Goal: Task Accomplishment & Management: Complete application form

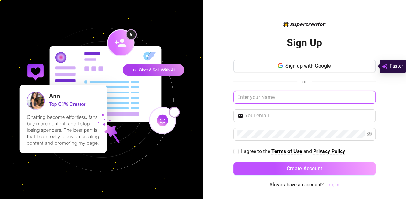
click at [283, 99] on input "text" at bounding box center [304, 97] width 142 height 13
type input "[PERSON_NAME]"
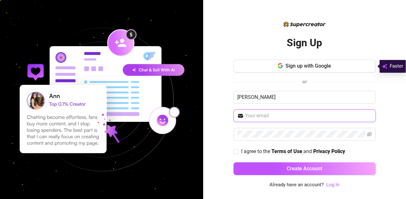
click at [267, 113] on input "text" at bounding box center [308, 116] width 127 height 8
type input "[EMAIL_ADDRESS][DOMAIN_NAME]"
click at [213, 157] on div "Sign Up Sign up with Google or [PERSON_NAME] [EMAIL_ADDRESS][DOMAIN_NAME] I agr…" at bounding box center [304, 99] width 203 height 199
click at [236, 151] on input "I agree to the Terms of Use and Privacy Policy" at bounding box center [235, 151] width 4 height 4
checkbox input "true"
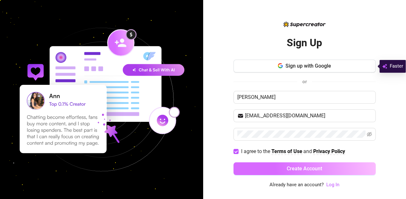
click at [264, 168] on button "Create Account" at bounding box center [304, 168] width 142 height 13
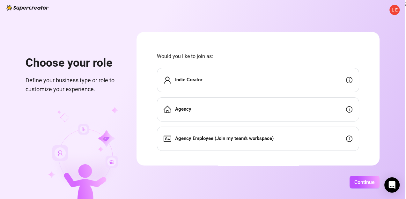
click at [326, 78] on div "Indie Creator" at bounding box center [258, 80] width 202 height 24
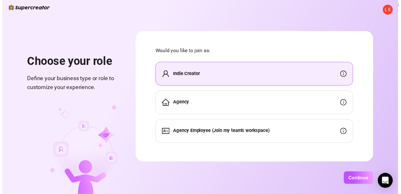
scroll to position [5, 0]
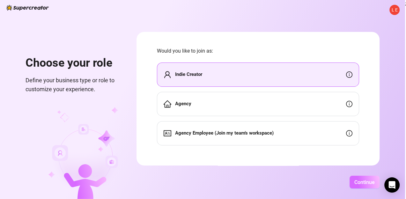
click at [363, 185] on button "Continue" at bounding box center [364, 182] width 30 height 13
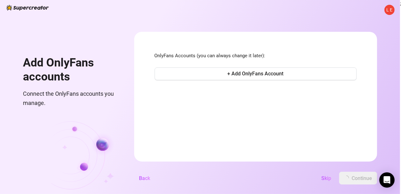
scroll to position [0, 0]
click at [259, 74] on span "+ Add OnlyFans Account" at bounding box center [255, 74] width 56 height 6
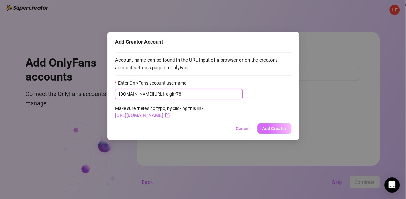
type input "leighr78"
click at [268, 126] on span "Add Creator" at bounding box center [274, 128] width 24 height 5
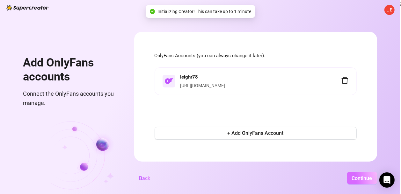
click at [359, 182] on span "Continue" at bounding box center [362, 179] width 20 height 6
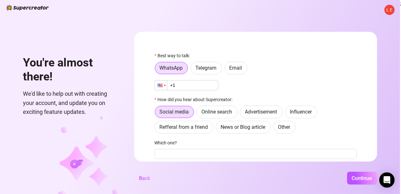
click at [162, 86] on div at bounding box center [159, 86] width 5 height 4
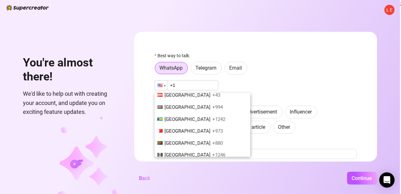
scroll to position [174, 0]
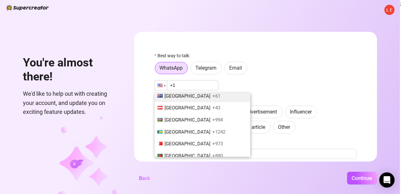
click at [197, 98] on li "[GEOGRAPHIC_DATA] +61" at bounding box center [203, 96] width 96 height 12
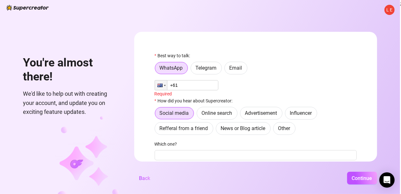
click at [196, 86] on input "+61" at bounding box center [187, 85] width 64 height 10
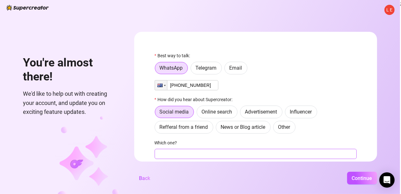
type input "[PHONE_NUMBER]"
click at [314, 152] on input "Which one?" at bounding box center [256, 154] width 202 height 10
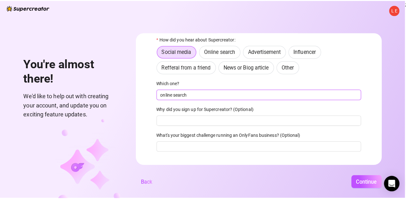
scroll to position [71, 0]
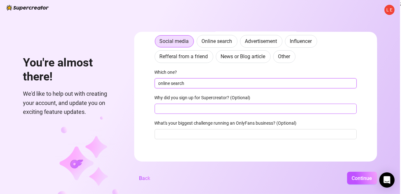
type input "online search"
click at [231, 110] on input "Why did you sign up for Supercreator? (Optional)" at bounding box center [256, 109] width 202 height 10
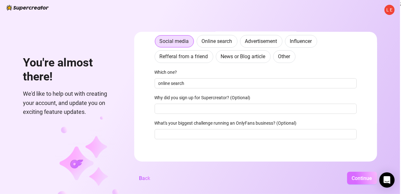
click at [367, 181] on span "Continue" at bounding box center [362, 179] width 20 height 6
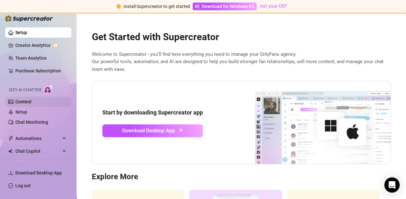
click at [27, 102] on link "Content" at bounding box center [23, 101] width 16 height 5
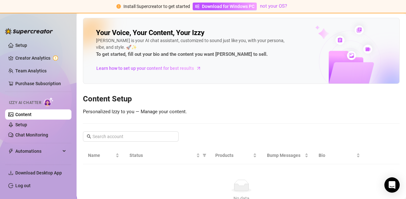
scroll to position [37, 0]
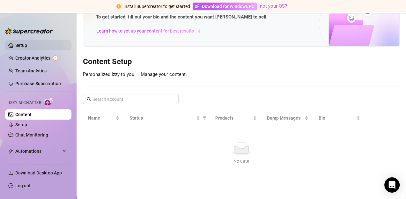
click at [22, 45] on link "Setup" at bounding box center [21, 45] width 12 height 5
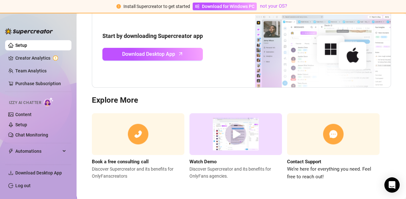
scroll to position [77, 0]
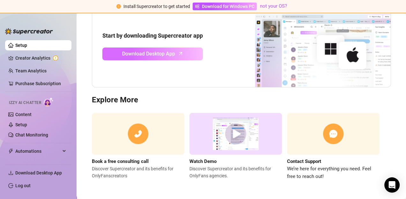
click at [135, 52] on span "Download Desktop App" at bounding box center [148, 54] width 53 height 8
